Goal: Task Accomplishment & Management: Use online tool/utility

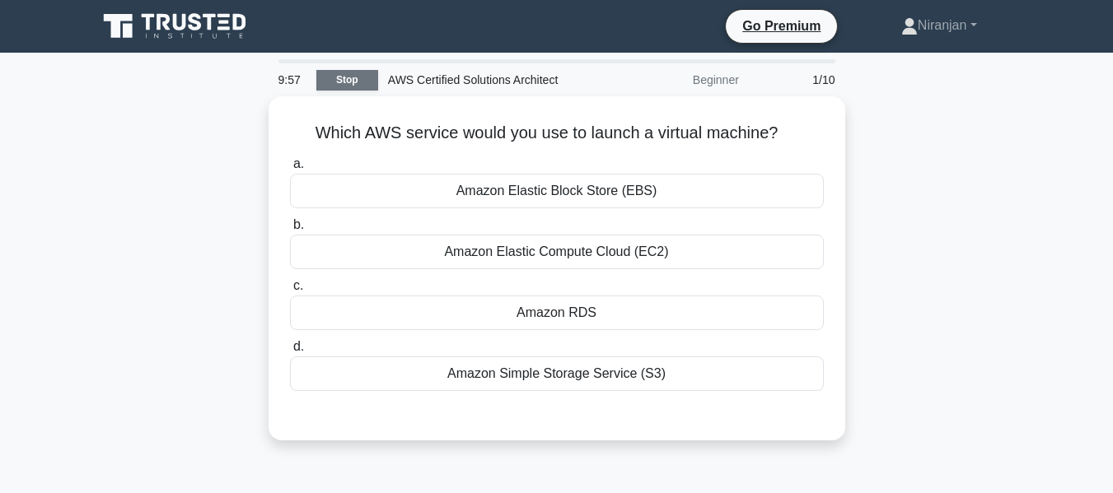
click at [359, 81] on link "Stop" at bounding box center [347, 80] width 62 height 21
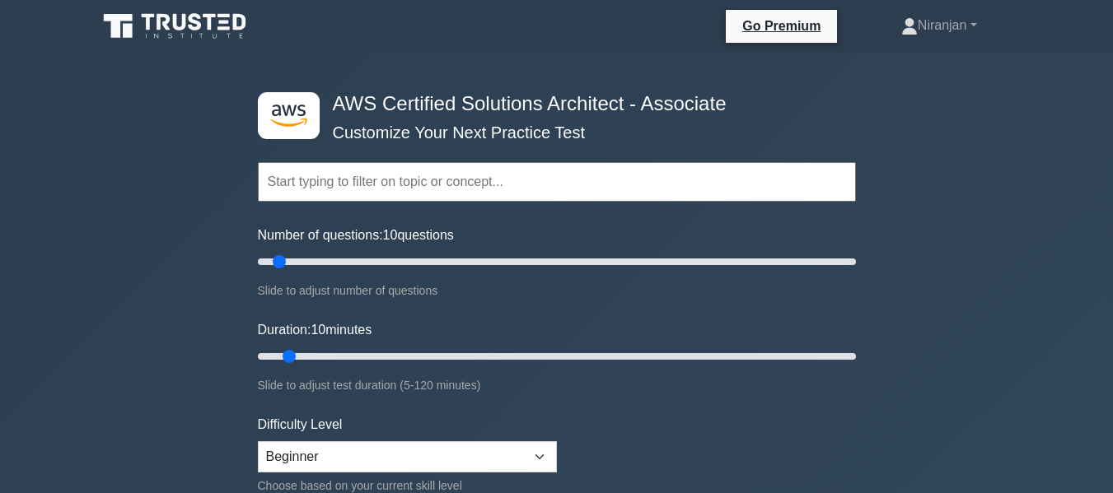
click at [420, 186] on input "text" at bounding box center [557, 182] width 598 height 40
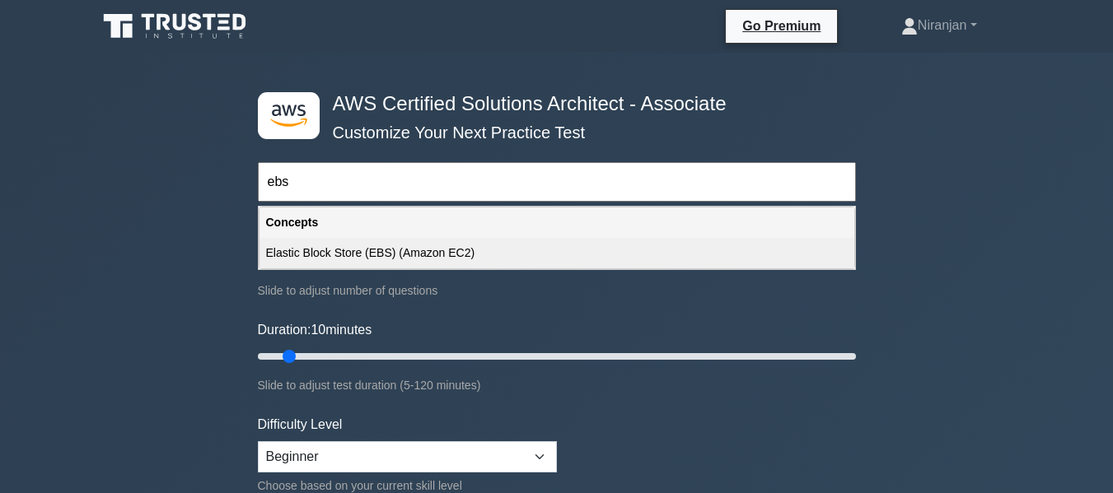
click at [413, 253] on div "Elastic Block Store (EBS) (Amazon EC2)" at bounding box center [556, 253] width 595 height 30
type input "Elastic Block Store (EBS) (Amazon EC2)"
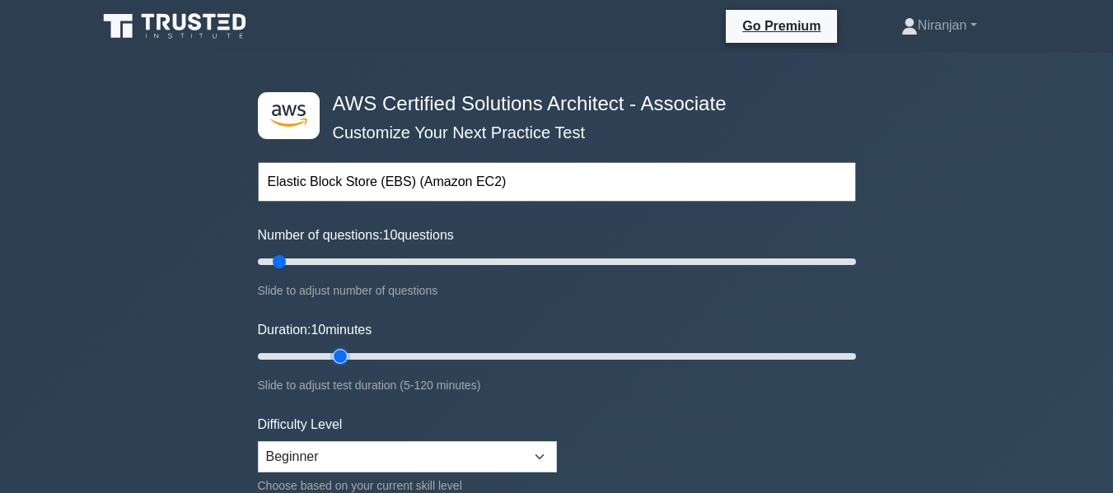
type input "20"
click at [336, 351] on input "Duration: 10 minutes" at bounding box center [557, 357] width 598 height 20
click at [446, 160] on div "Topics Amazon EC2 Amazon S3 Amazon VPC AWS Identity and Access Management (IAM)…" at bounding box center [557, 159] width 598 height 94
click at [447, 170] on input "text" at bounding box center [557, 182] width 598 height 40
type input "s"
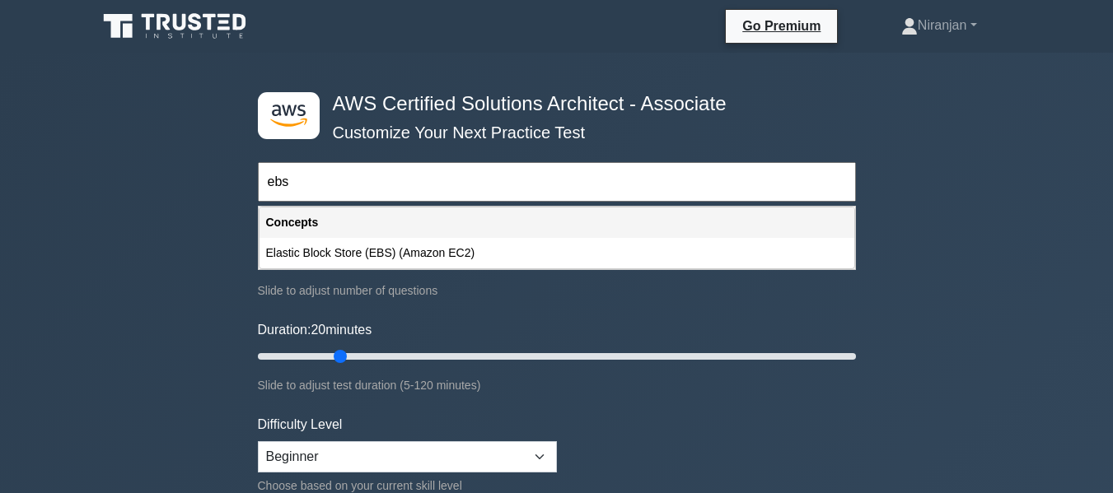
type input "ebs"
